Goal: Information Seeking & Learning: Check status

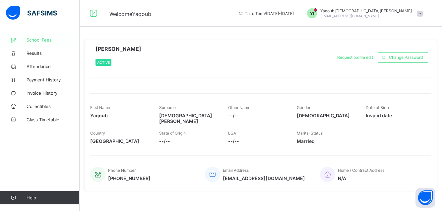
click at [37, 40] on span "School Fees" at bounding box center [53, 39] width 53 height 5
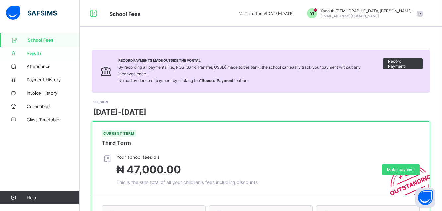
click at [33, 56] on link "Results" at bounding box center [40, 52] width 80 height 13
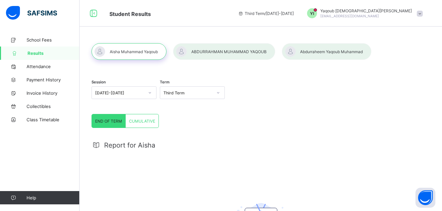
click at [239, 49] on div at bounding box center [224, 51] width 102 height 17
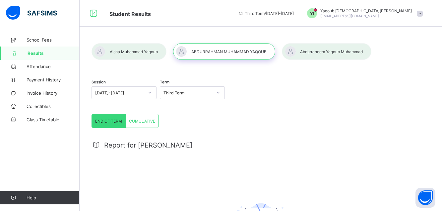
click at [334, 52] on div at bounding box center [327, 51] width 90 height 17
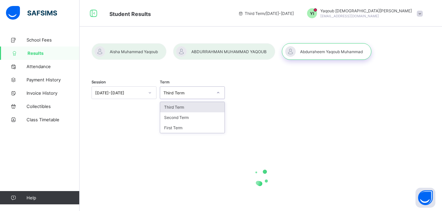
click at [223, 94] on div at bounding box center [218, 92] width 11 height 11
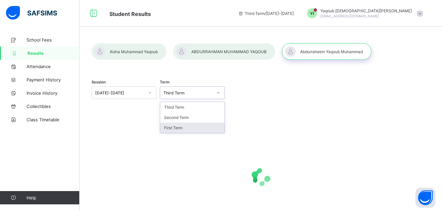
click at [178, 126] on div "First Term" at bounding box center [192, 127] width 64 height 10
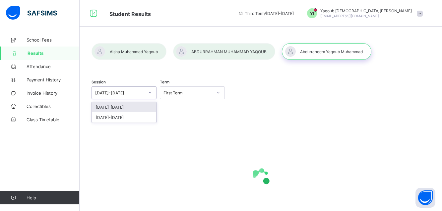
click at [152, 93] on icon at bounding box center [150, 92] width 4 height 7
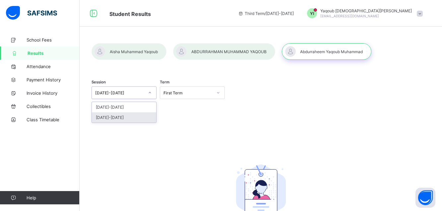
click at [190, 129] on div "Session option [DATE]-[DATE] focused, 2 of 2. 2 results available. Use Up and D…" at bounding box center [261, 165] width 339 height 185
click at [344, 145] on div "Session [DATE]-[DATE] Term First Term No Report Available This child has no rep…" at bounding box center [261, 165] width 339 height 185
click at [388, 105] on div "Session [DATE]-[DATE] Term First Term" at bounding box center [261, 93] width 339 height 41
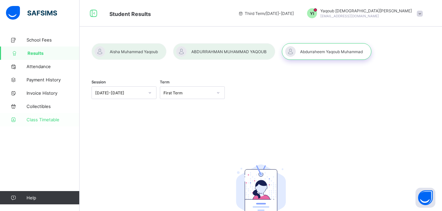
click at [43, 125] on link "Class Timetable" at bounding box center [40, 119] width 80 height 13
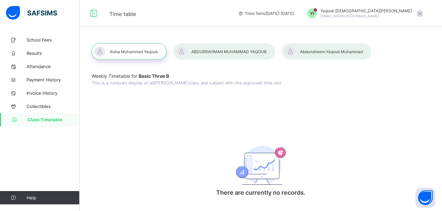
click at [423, 14] on span at bounding box center [420, 14] width 6 height 6
click at [402, 66] on span "Logout" at bounding box center [401, 65] width 44 height 8
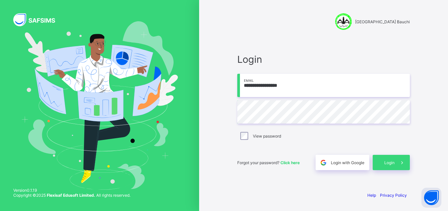
click at [366, 58] on span "Login" at bounding box center [323, 59] width 172 height 12
